Goal: Information Seeking & Learning: Learn about a topic

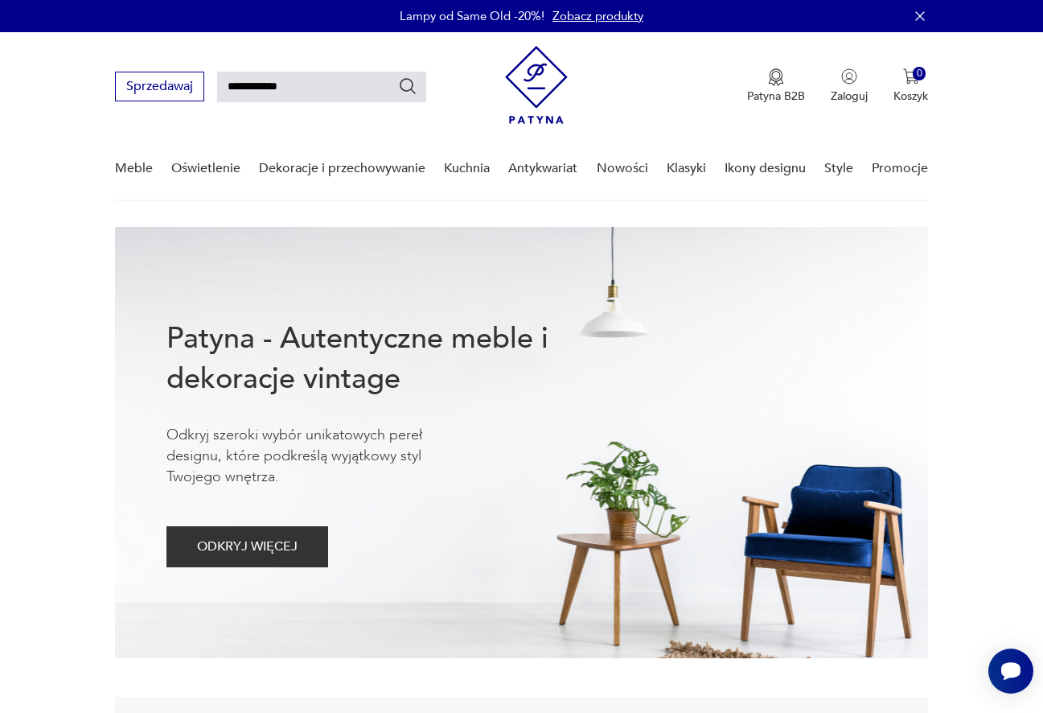
type input "**********"
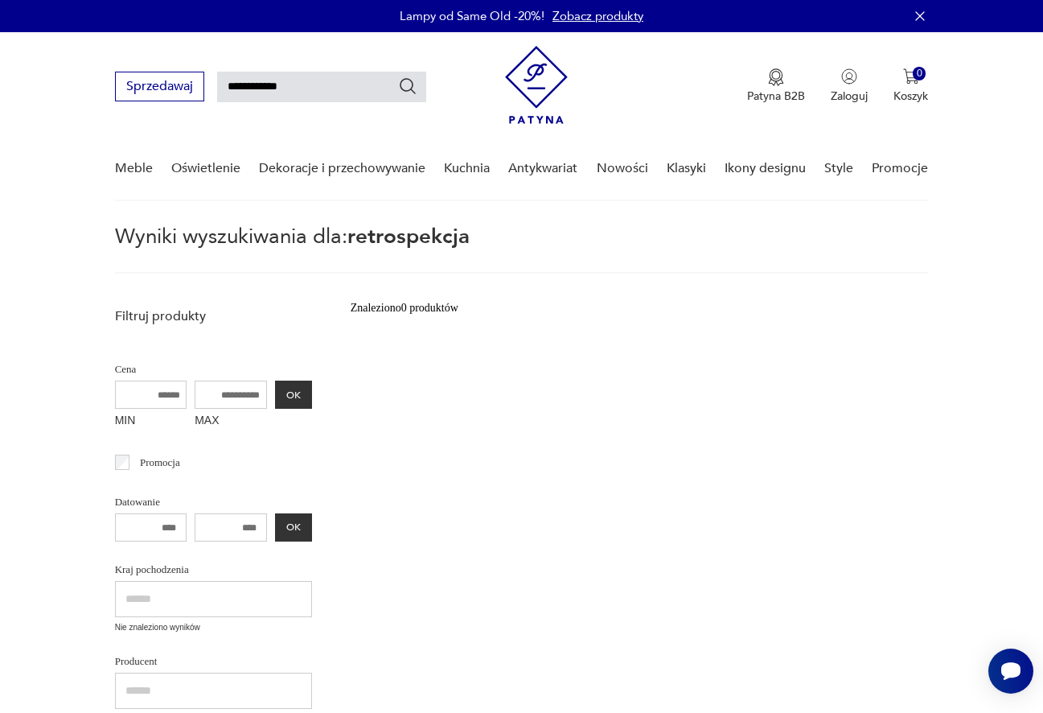
click at [290, 88] on input "**********" at bounding box center [321, 87] width 209 height 31
type input "*********"
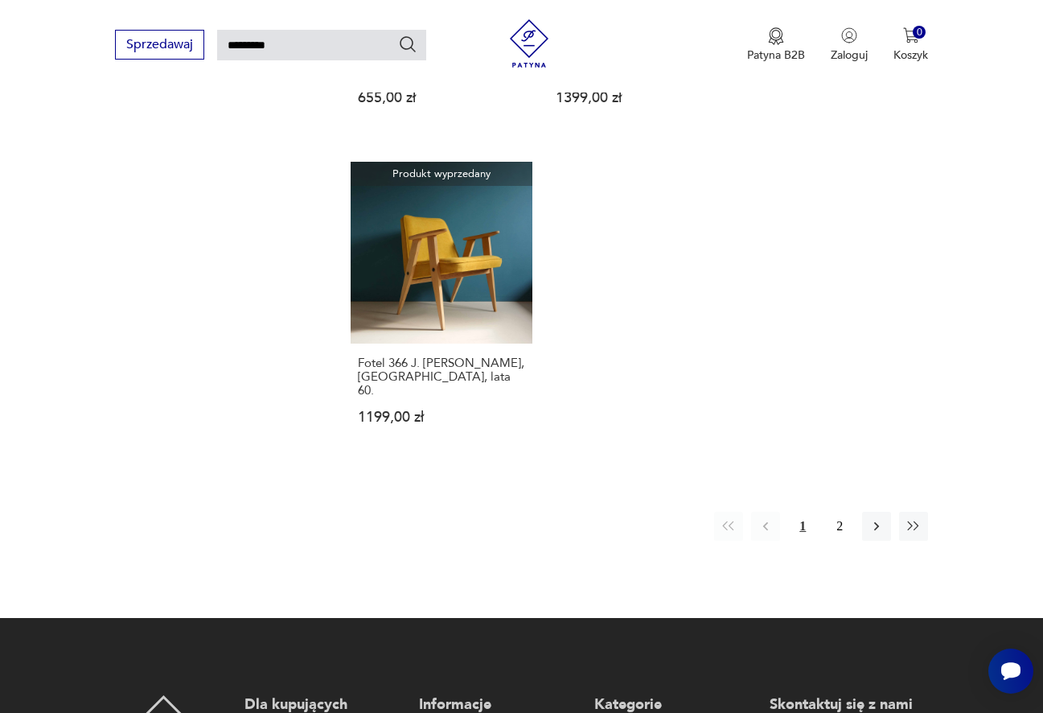
scroll to position [1824, 0]
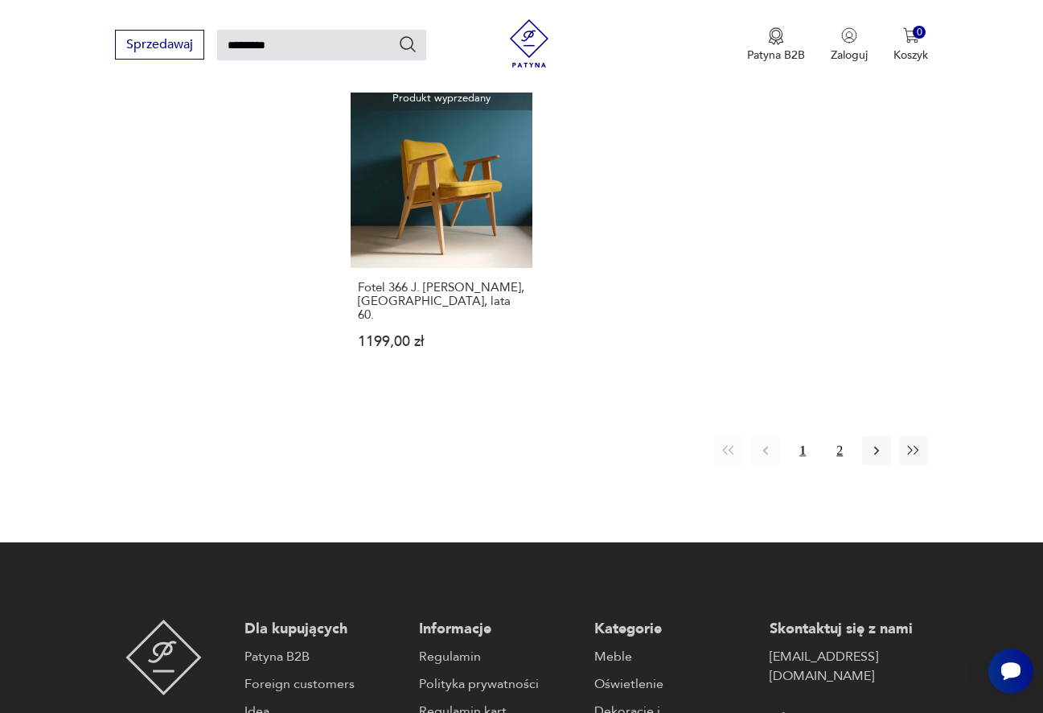
click at [836, 436] on button "2" at bounding box center [839, 450] width 29 height 29
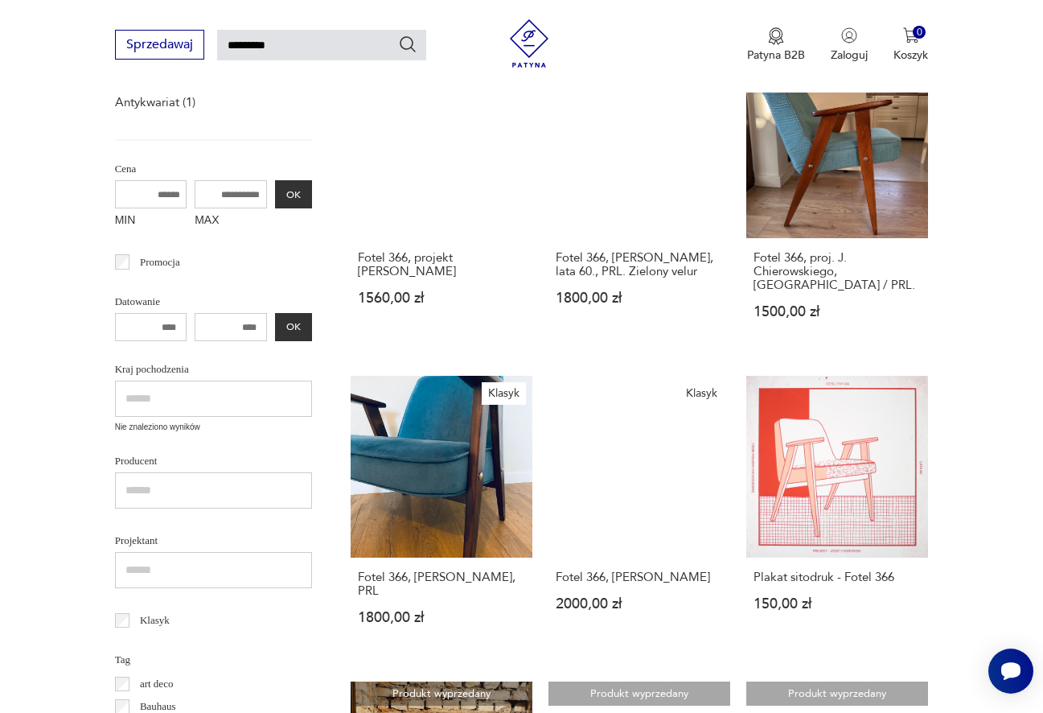
scroll to position [81, 0]
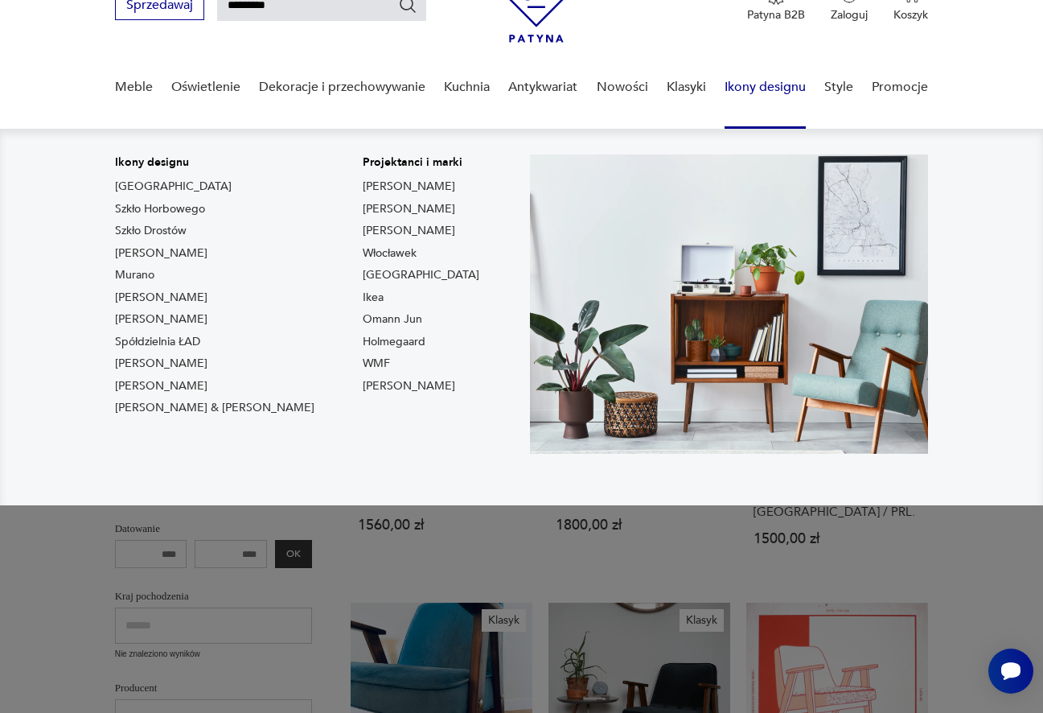
click at [758, 88] on link "Ikony designu" at bounding box center [765, 87] width 81 height 62
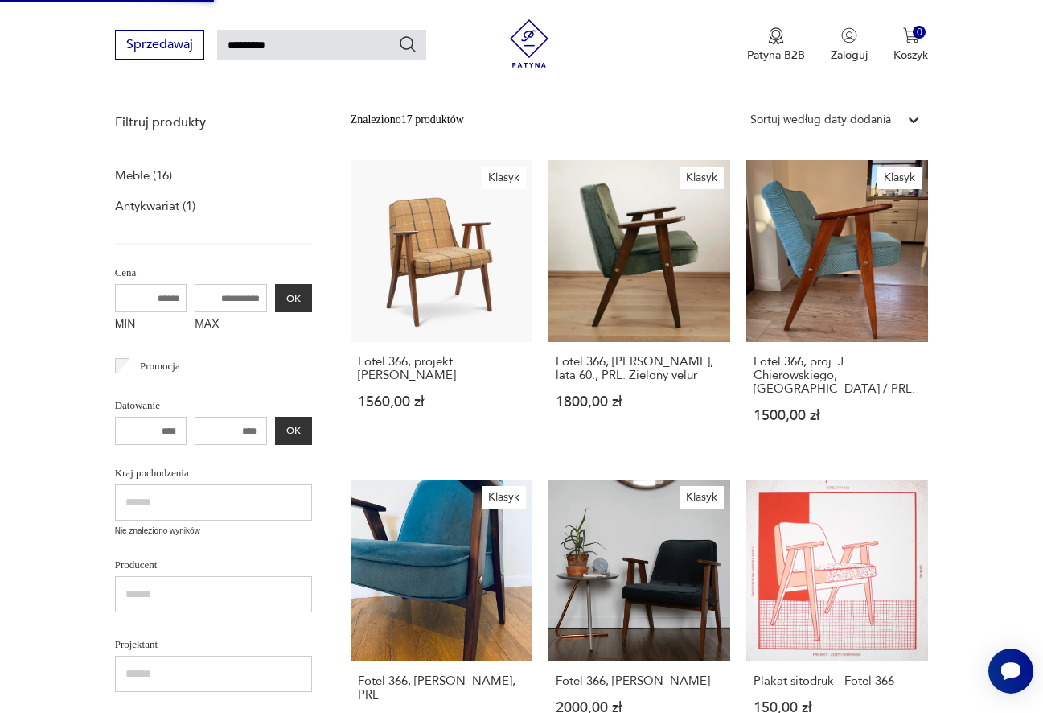
scroll to position [0, 0]
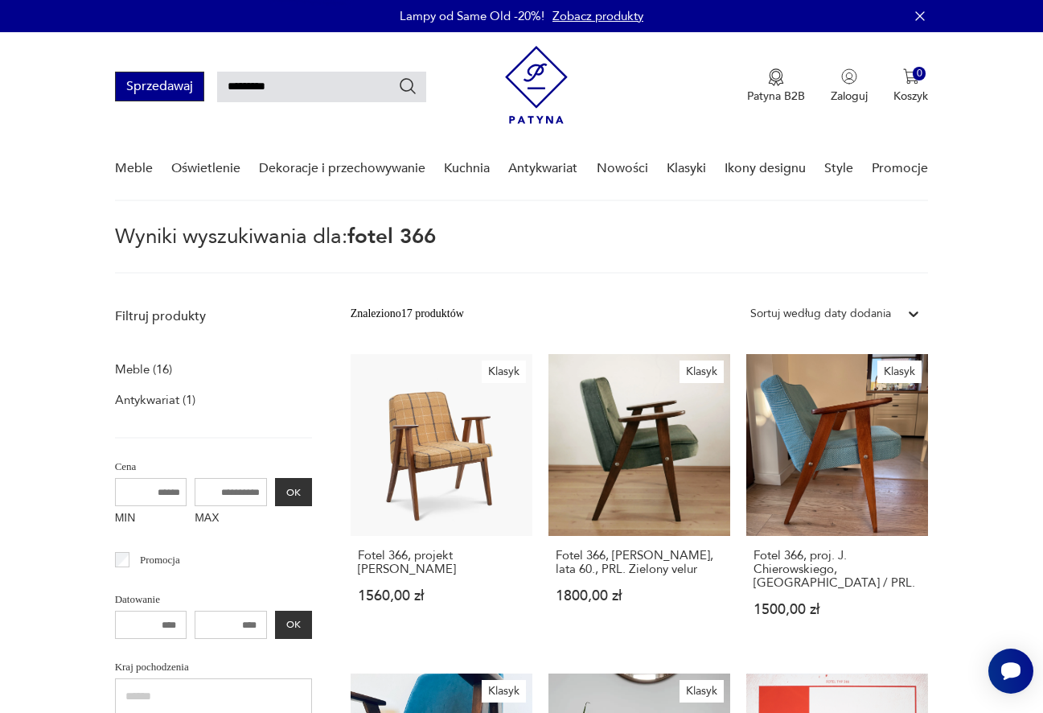
click at [173, 90] on button "Sprzedawaj" at bounding box center [159, 87] width 89 height 30
click at [573, 88] on div "Patyna B2B Zaloguj 0 Koszyk Twój koszyk ( 0 ) Brak produktów w koszyku IDŹ DO K…" at bounding box center [716, 86] width 423 height 81
type input "*********"
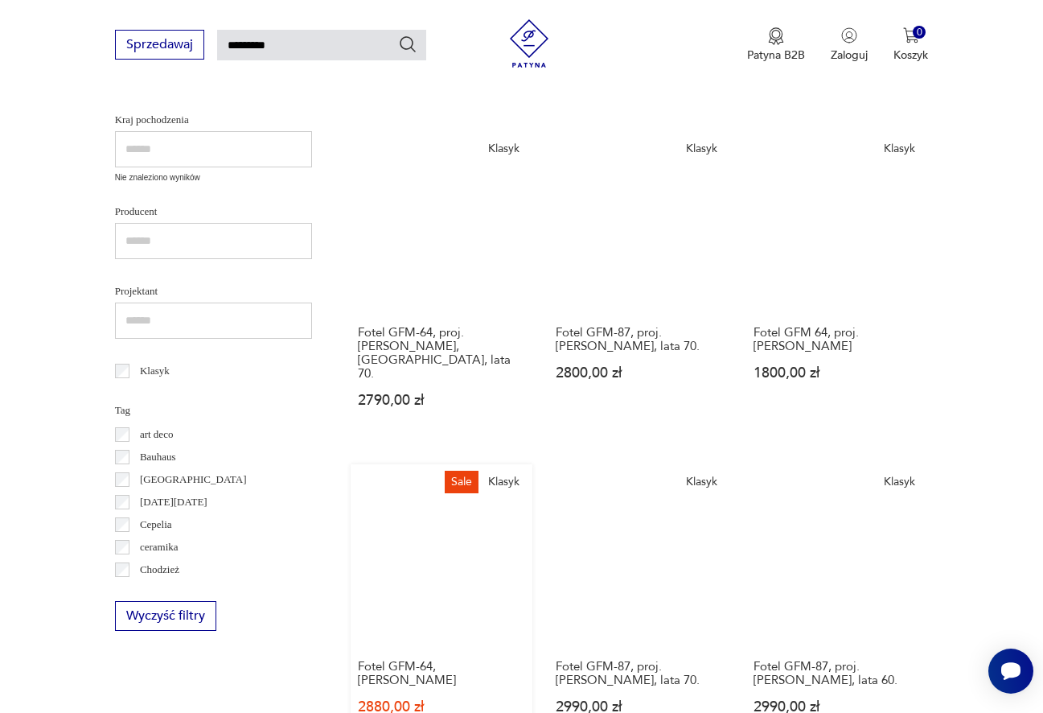
scroll to position [548, 0]
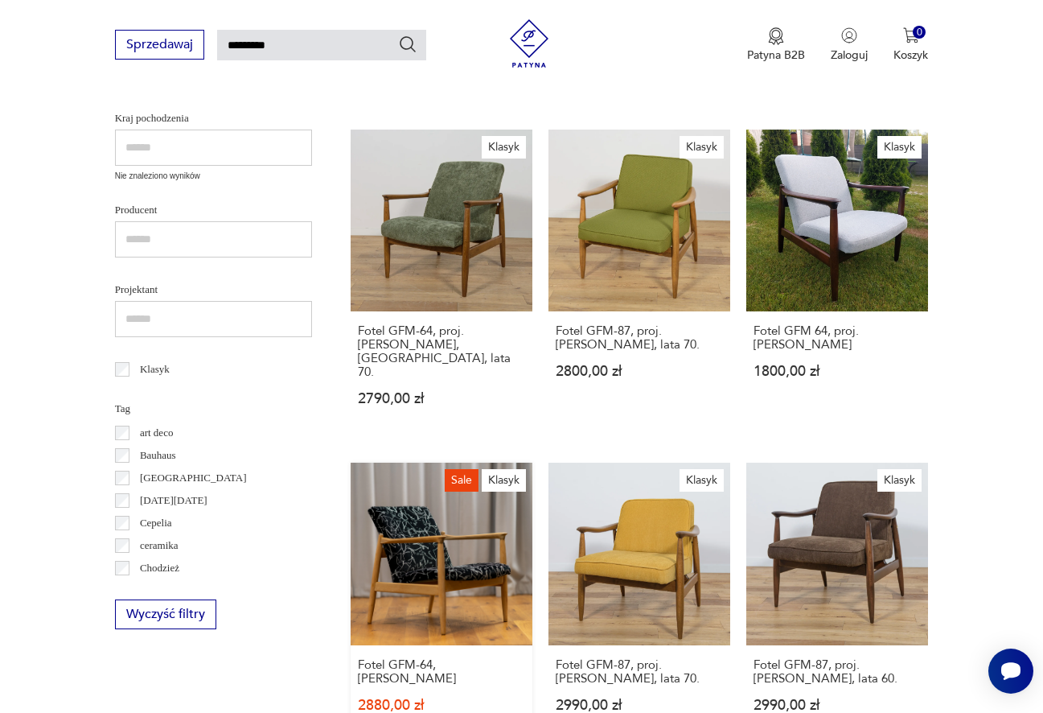
click at [425, 551] on link "Sale Klasyk Fotel GFM-64, [PERSON_NAME] 2880,00 zł 3600,00 zł" at bounding box center [442, 611] width 182 height 298
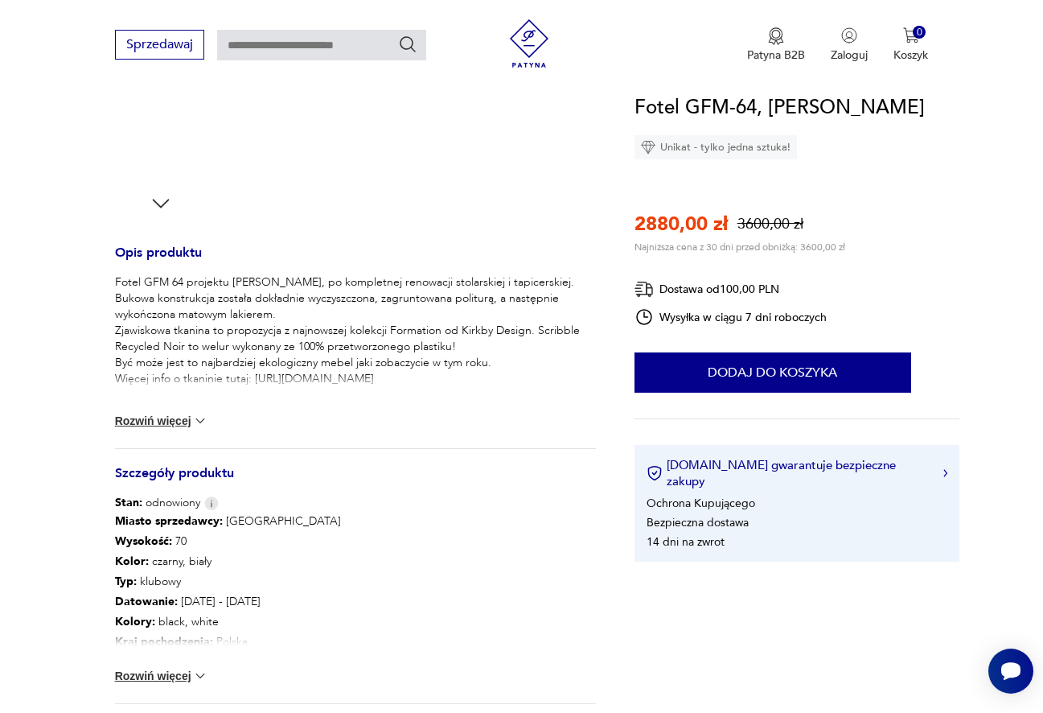
scroll to position [525, 0]
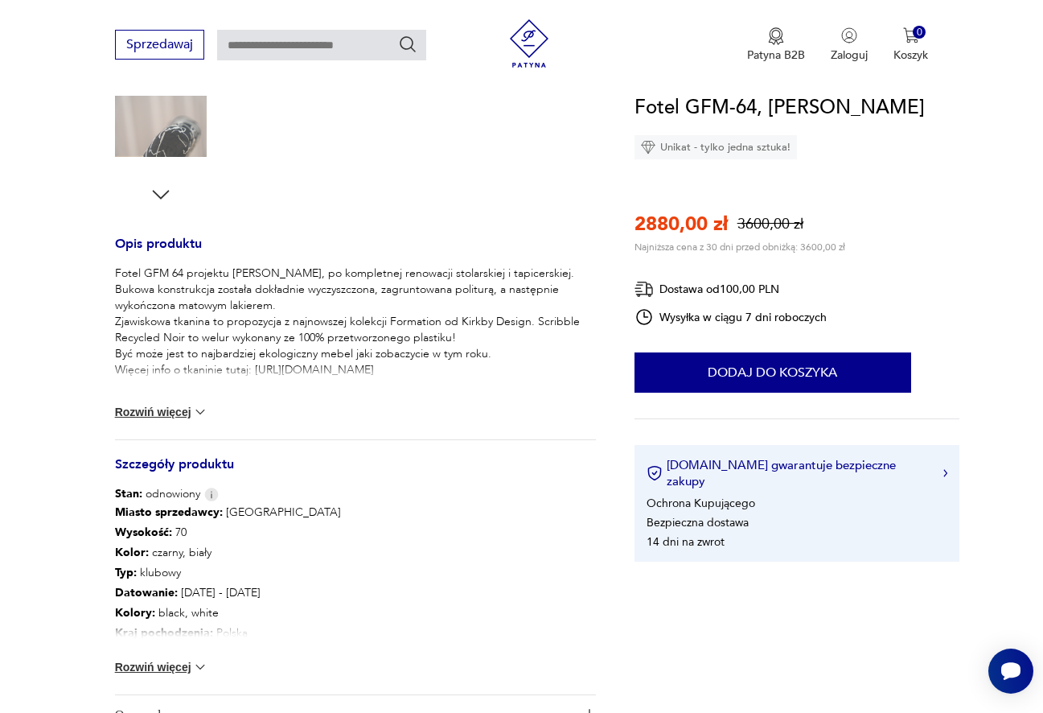
click at [158, 425] on div "Fotel GFM 64 projektu [PERSON_NAME], po kompletnej renowacji stolarskiej i tapi…" at bounding box center [355, 352] width 481 height 174
click at [158, 417] on button "Rozwiń więcej" at bounding box center [161, 412] width 93 height 16
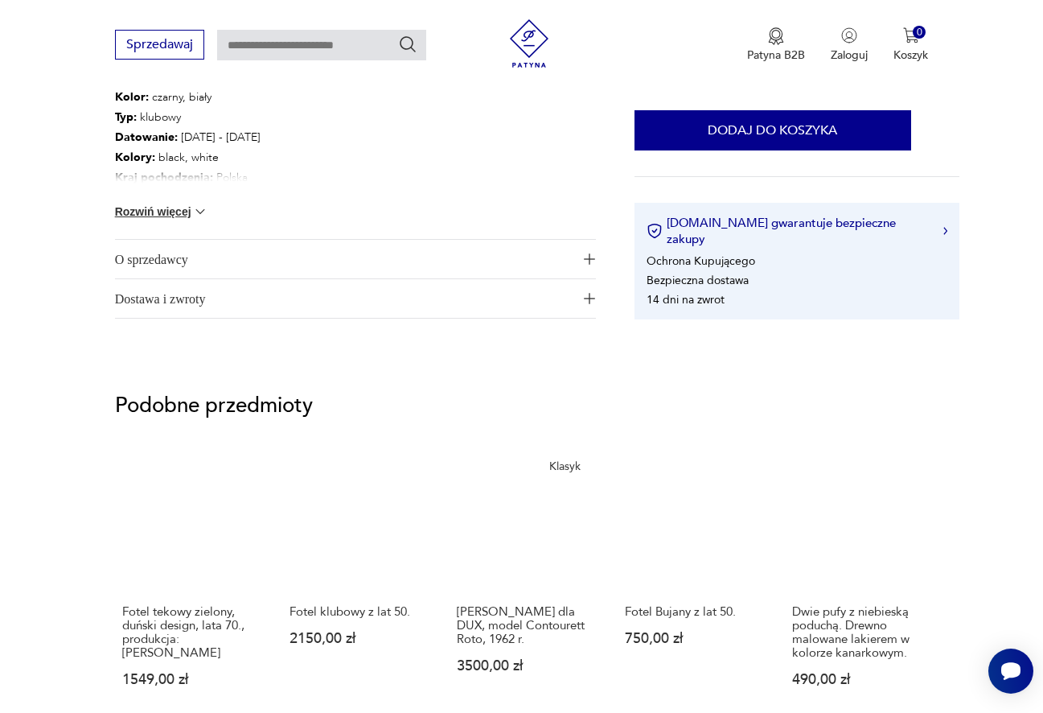
scroll to position [885, 0]
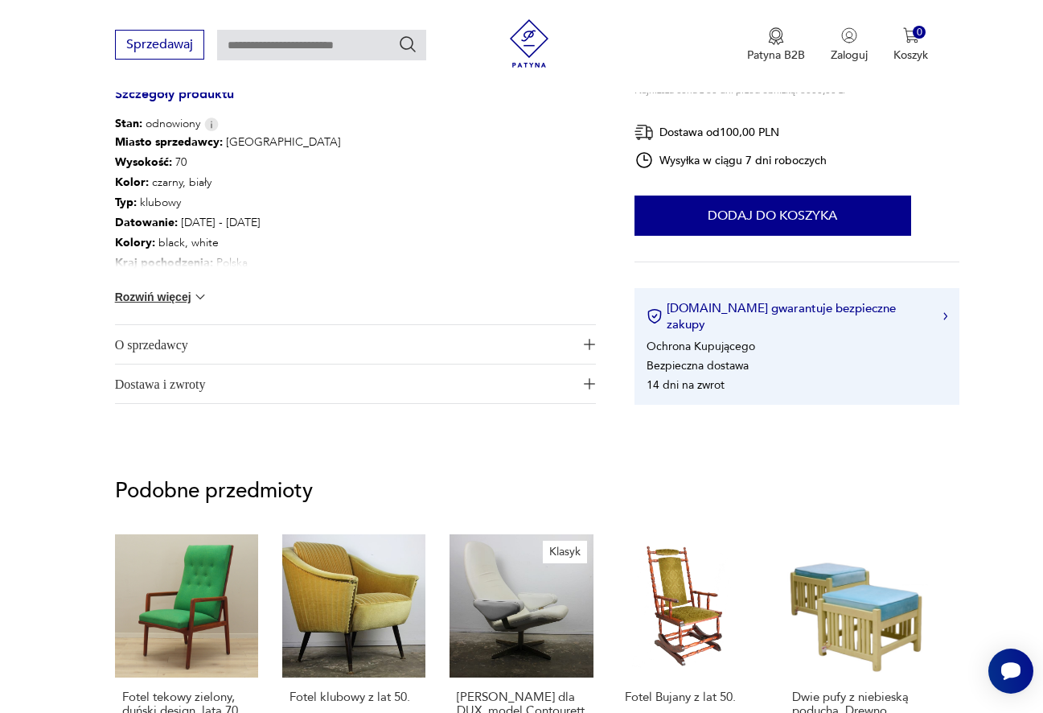
click at [270, 342] on span "O sprzedawcy" at bounding box center [344, 344] width 459 height 39
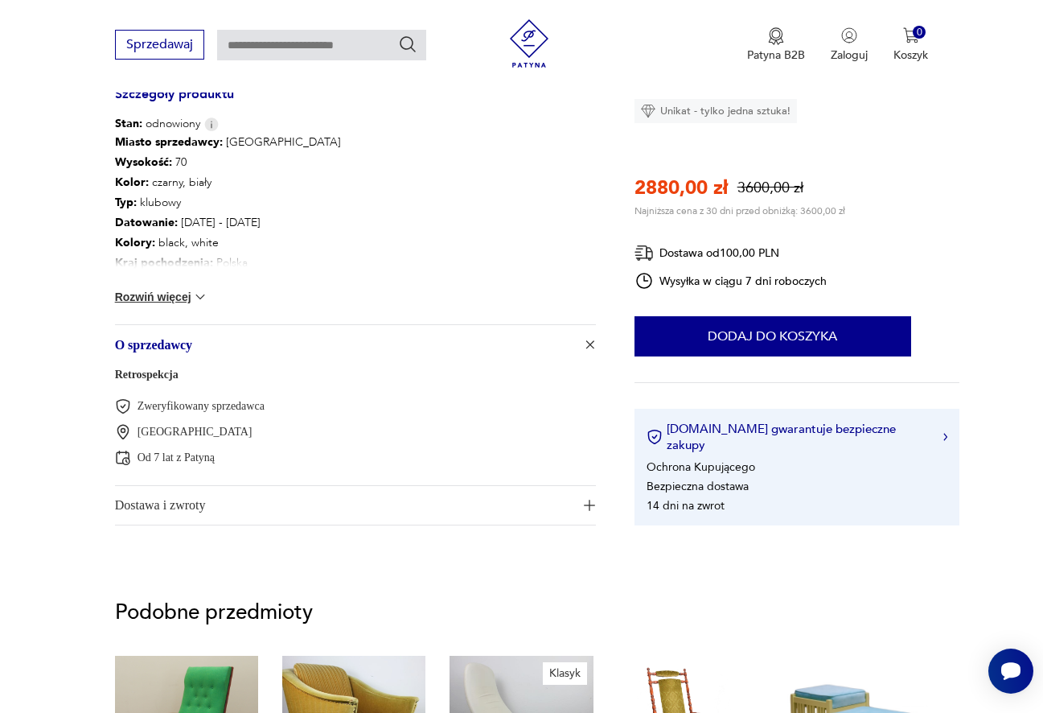
click at [153, 368] on link "Retrospekcja" at bounding box center [147, 374] width 64 height 12
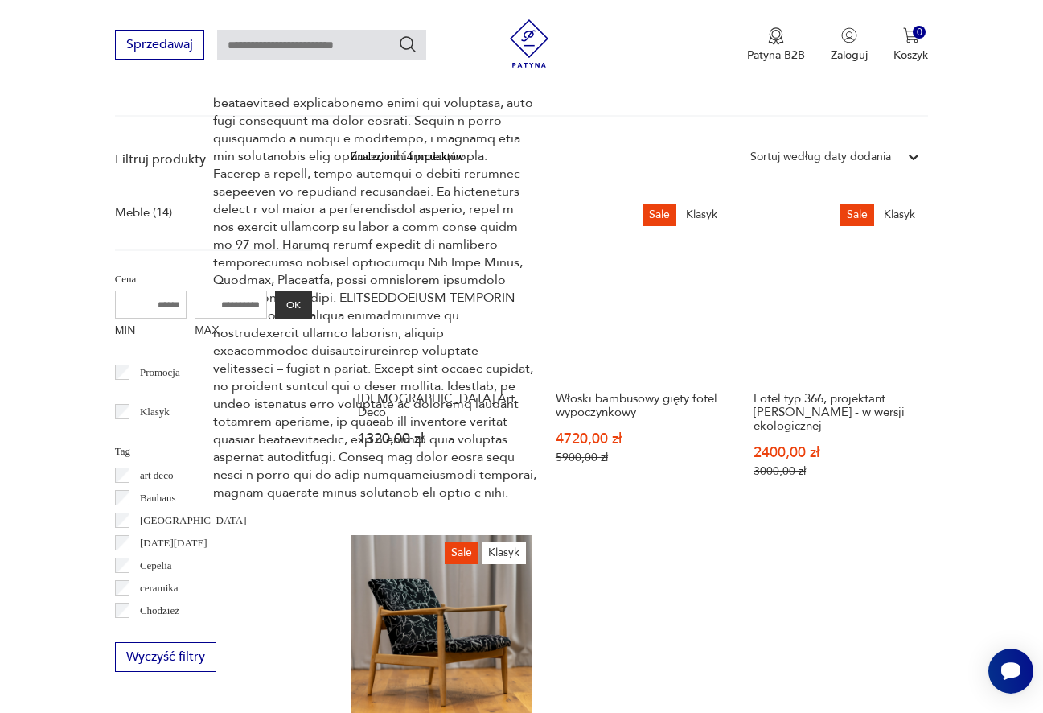
scroll to position [434, 0]
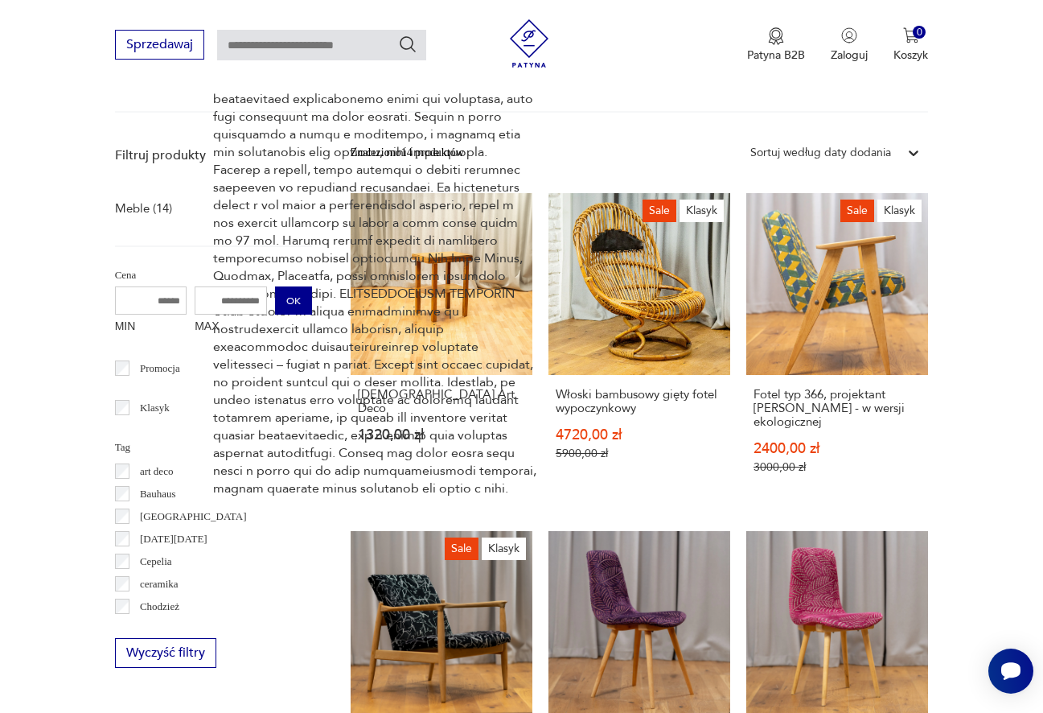
click at [297, 295] on button "OK" at bounding box center [293, 300] width 37 height 28
